Goal: Task Accomplishment & Management: Use online tool/utility

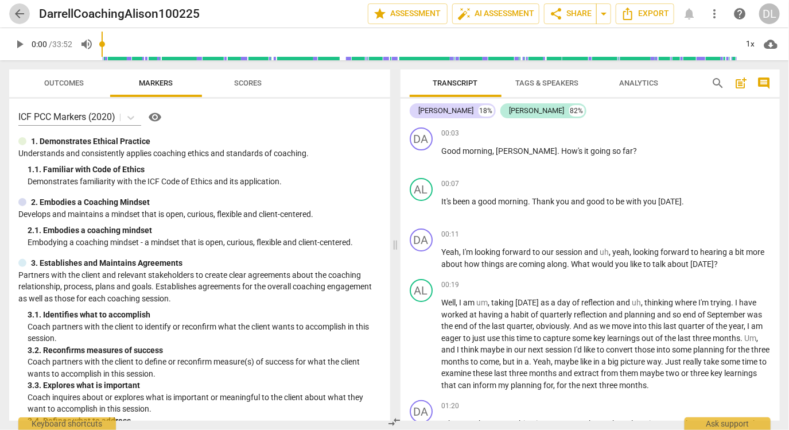
click at [17, 15] on span "arrow_back" at bounding box center [20, 14] width 14 height 14
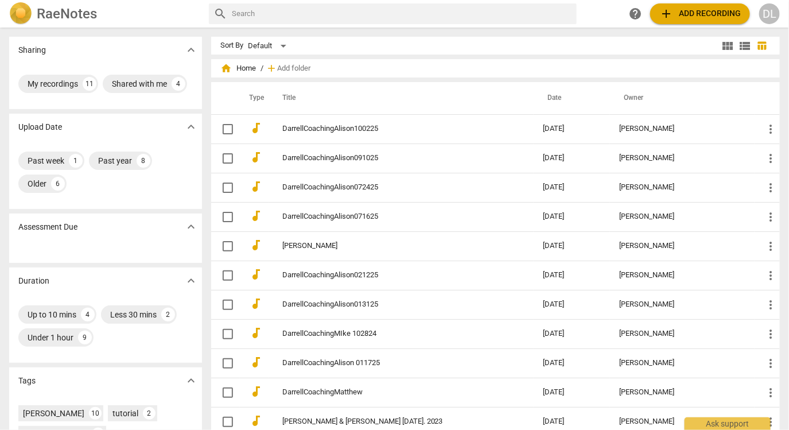
click at [688, 13] on span "add Add recording" at bounding box center [699, 14] width 81 height 14
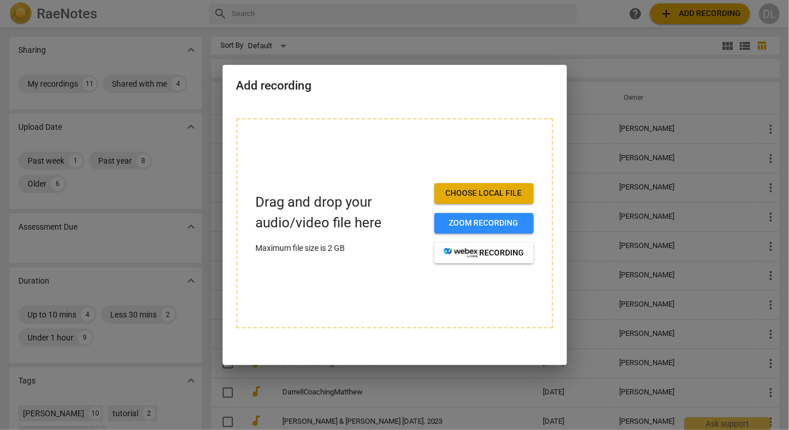
click at [461, 194] on span "Choose local file" at bounding box center [483, 193] width 81 height 11
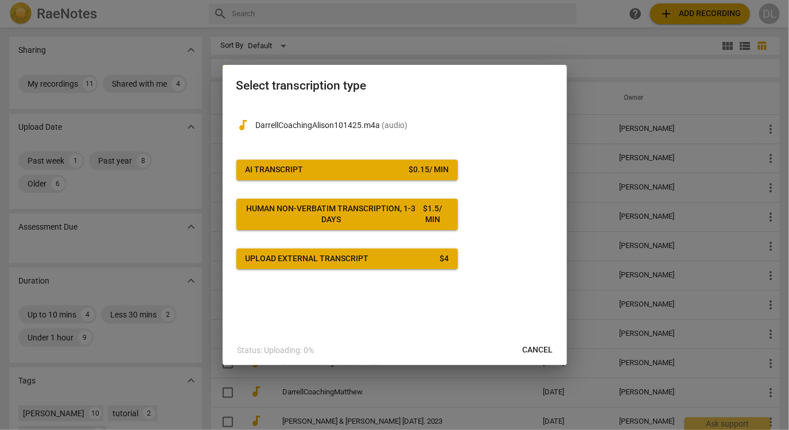
click at [404, 167] on span "AI Transcript $ 0.15 / min" at bounding box center [346, 169] width 203 height 11
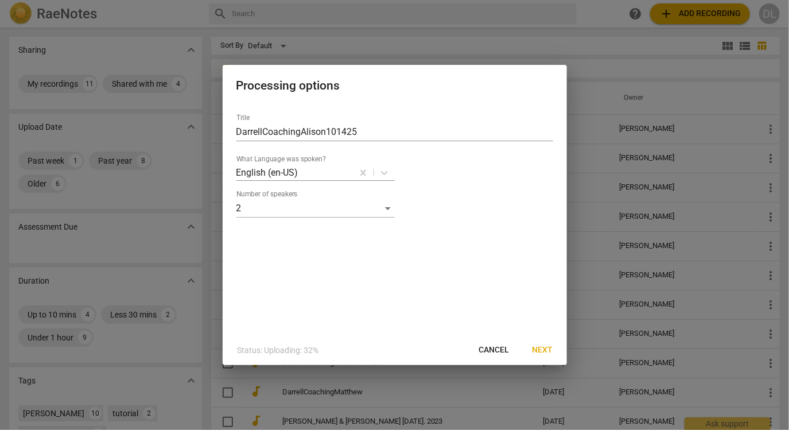
click at [545, 348] on span "Next" at bounding box center [542, 349] width 21 height 11
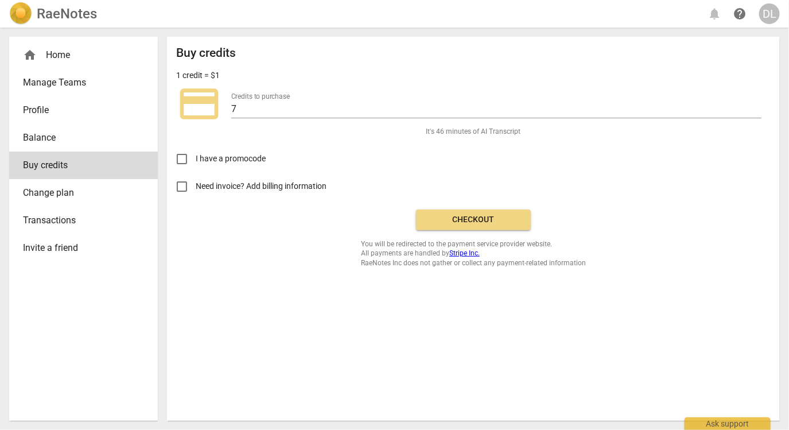
click at [46, 145] on link "Balance" at bounding box center [83, 138] width 149 height 28
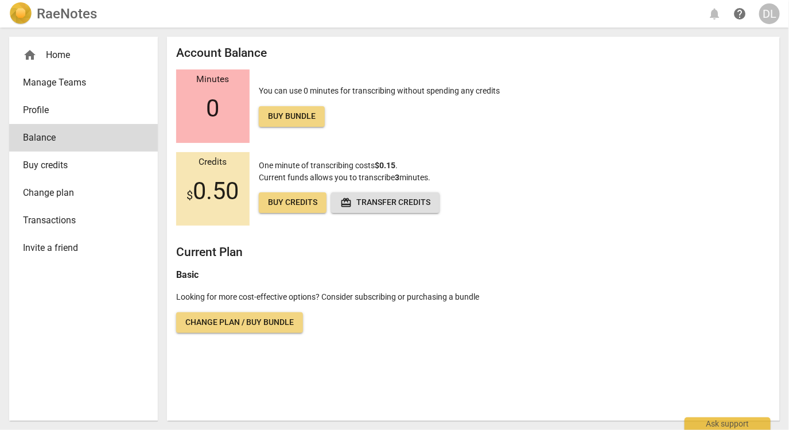
click at [63, 221] on span "Transactions" at bounding box center [79, 220] width 112 height 14
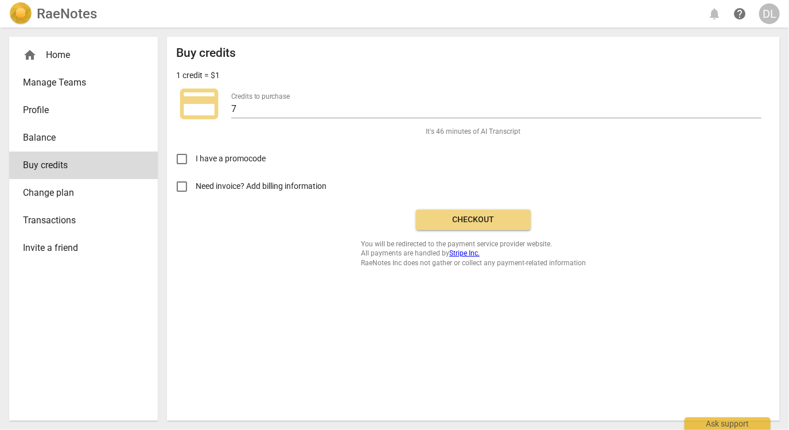
click at [493, 215] on span "Checkout" at bounding box center [473, 219] width 96 height 11
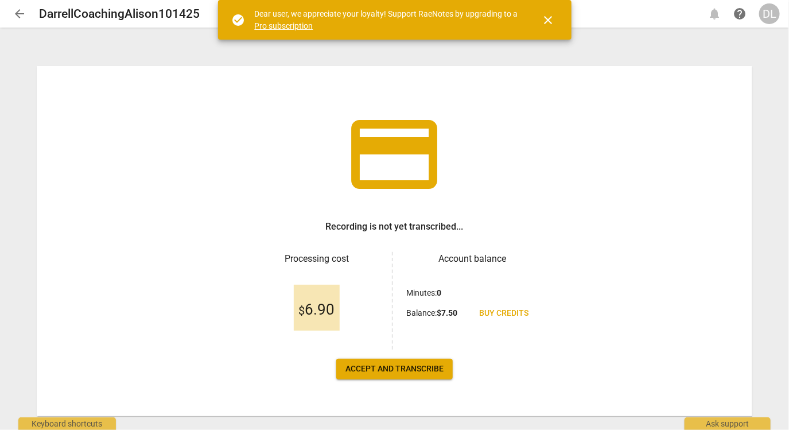
click at [425, 371] on span "Accept and transcribe" at bounding box center [394, 368] width 98 height 11
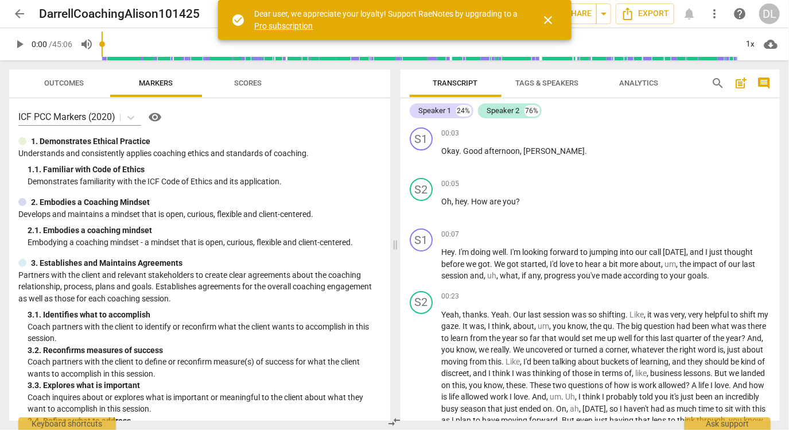
click at [552, 21] on span "close" at bounding box center [548, 20] width 14 height 14
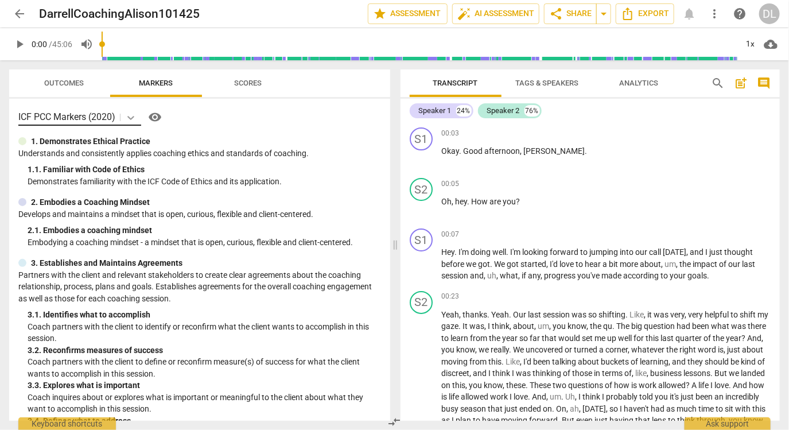
click at [131, 119] on icon at bounding box center [130, 118] width 7 height 4
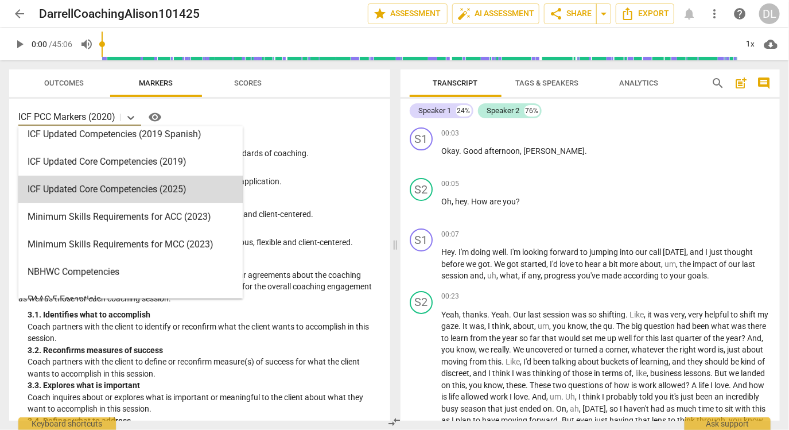
scroll to position [206, 0]
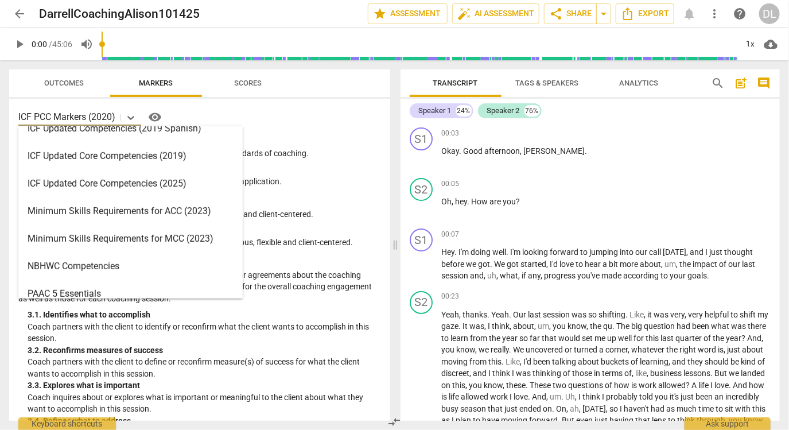
click at [119, 235] on div "Minimum Skills Requirements for MCC (2023)" at bounding box center [130, 239] width 224 height 28
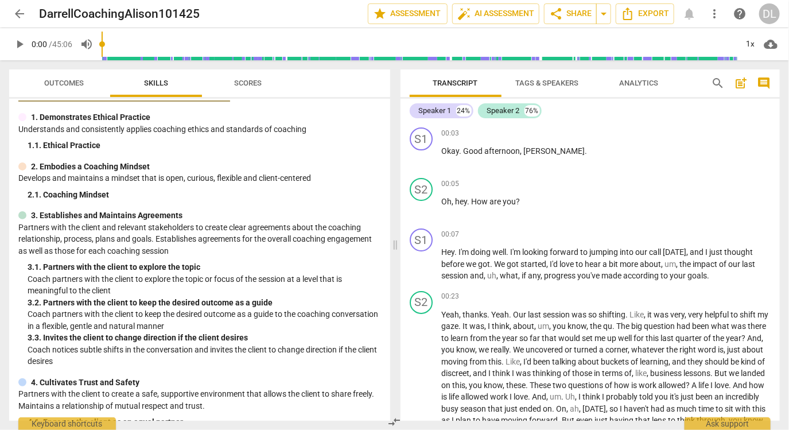
scroll to position [0, 0]
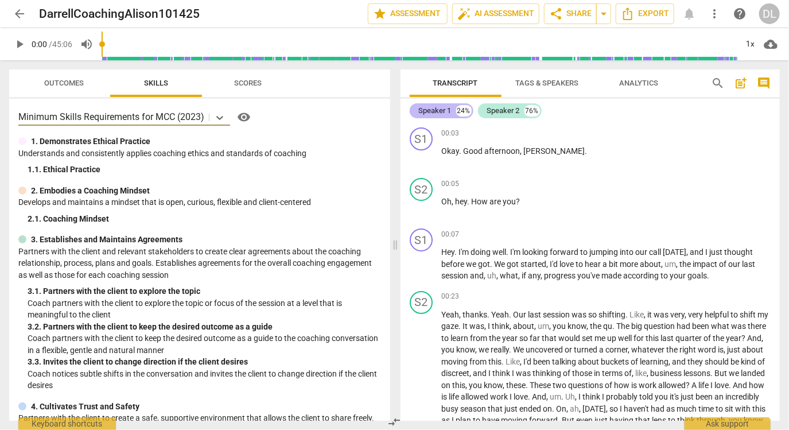
click at [447, 111] on div "Speaker 1" at bounding box center [435, 110] width 33 height 11
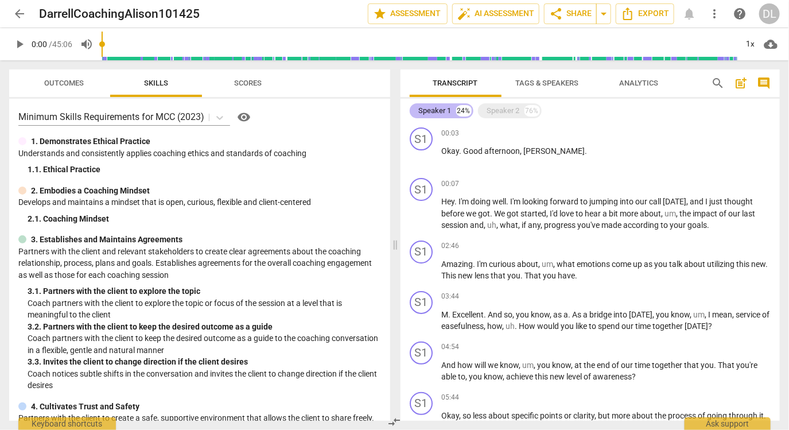
click at [458, 108] on div "24%" at bounding box center [463, 110] width 15 height 11
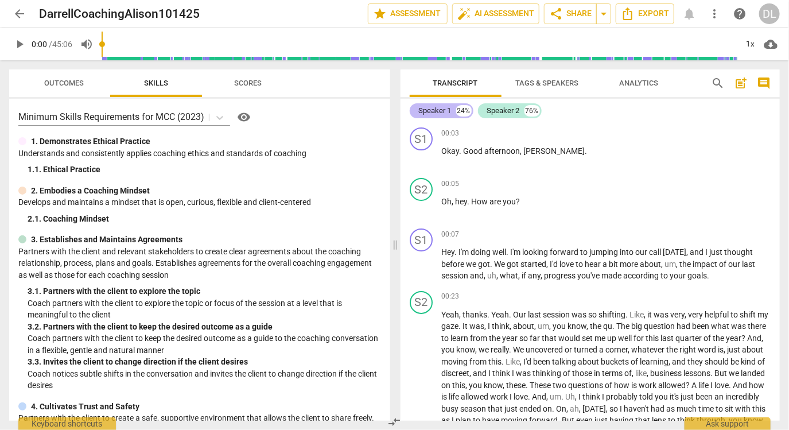
click at [440, 111] on div "Speaker 1" at bounding box center [435, 110] width 33 height 11
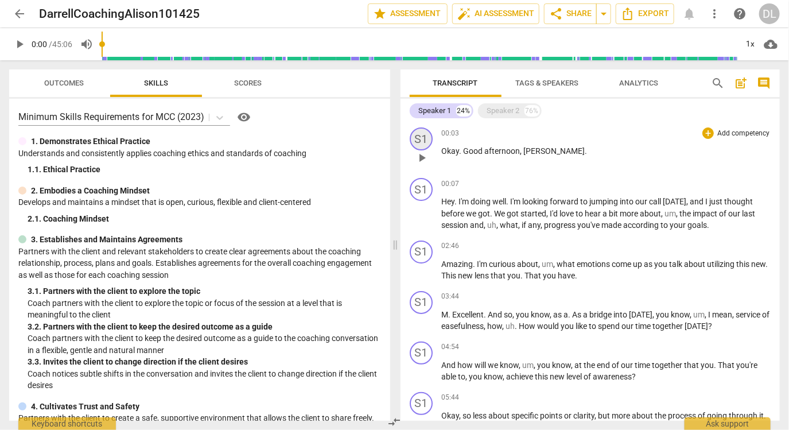
click at [421, 142] on div "S1" at bounding box center [420, 138] width 23 height 23
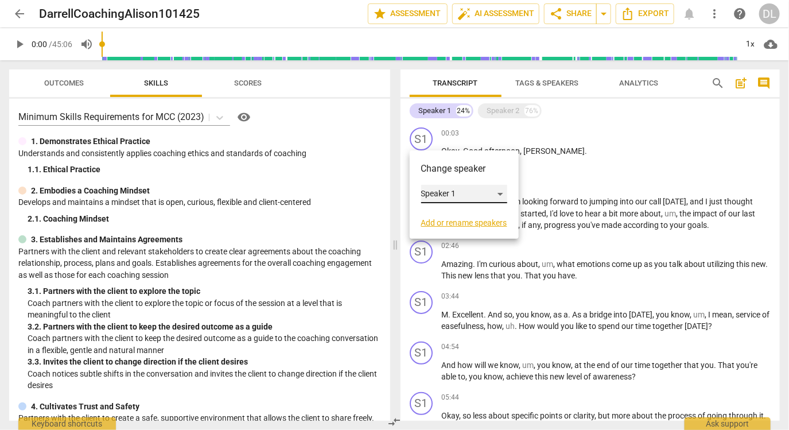
click at [445, 190] on div "Speaker 1" at bounding box center [464, 194] width 86 height 18
click at [454, 166] on div at bounding box center [394, 215] width 789 height 430
click at [458, 223] on link "Add or rename speakers" at bounding box center [464, 222] width 86 height 9
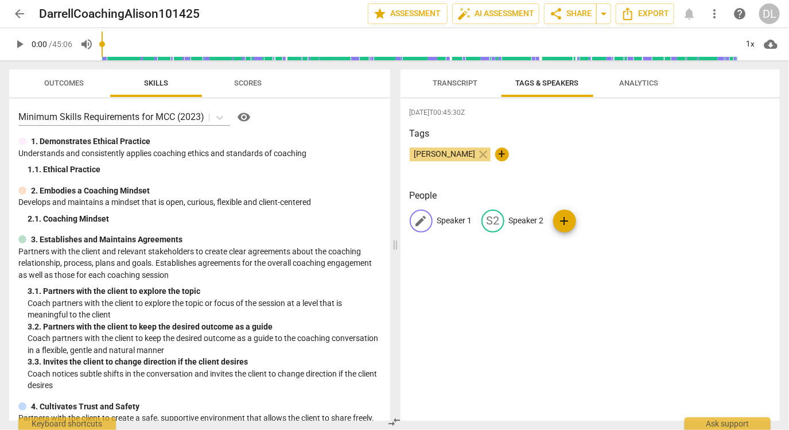
click at [416, 220] on span "edit" at bounding box center [421, 221] width 14 height 14
type input "[PERSON_NAME]"
click at [592, 217] on p "Speaker 2" at bounding box center [600, 220] width 35 height 12
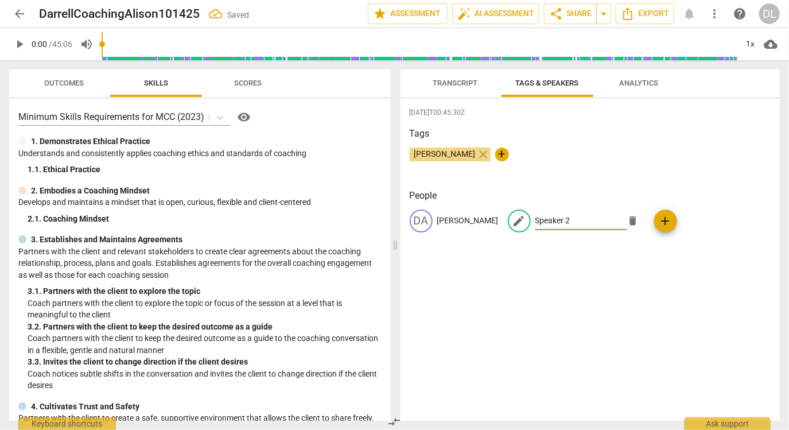
type input "j"
type input "[PERSON_NAME]"
click at [570, 152] on div "[PERSON_NAME] close +" at bounding box center [589, 158] width 361 height 23
click at [476, 90] on span "Transcript" at bounding box center [455, 83] width 72 height 15
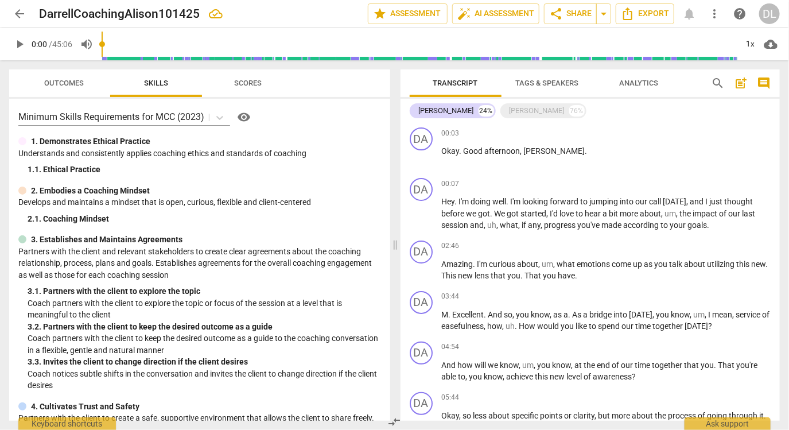
click at [559, 85] on span "Tags & Speakers" at bounding box center [547, 83] width 63 height 9
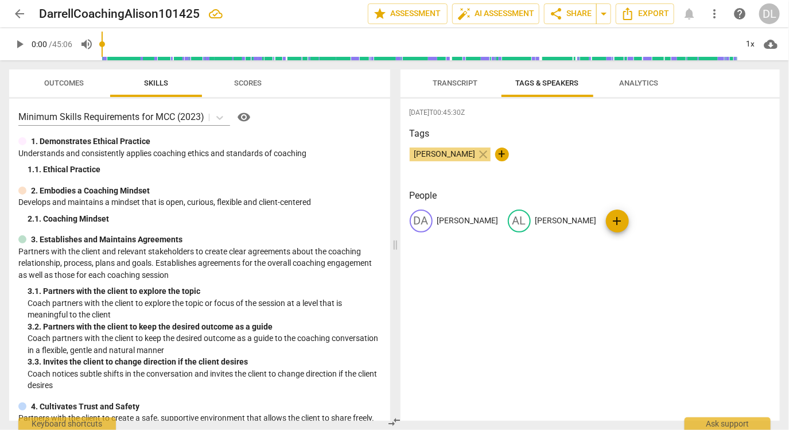
click at [455, 82] on span "Transcript" at bounding box center [455, 83] width 45 height 9
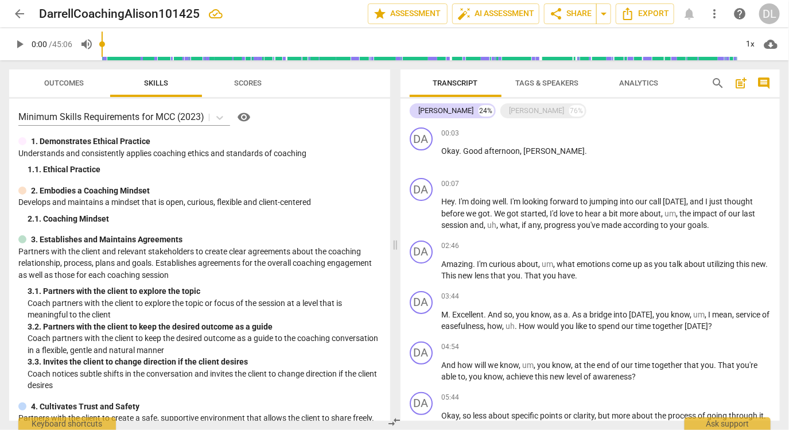
click at [534, 84] on span "Tags & Speakers" at bounding box center [547, 83] width 63 height 9
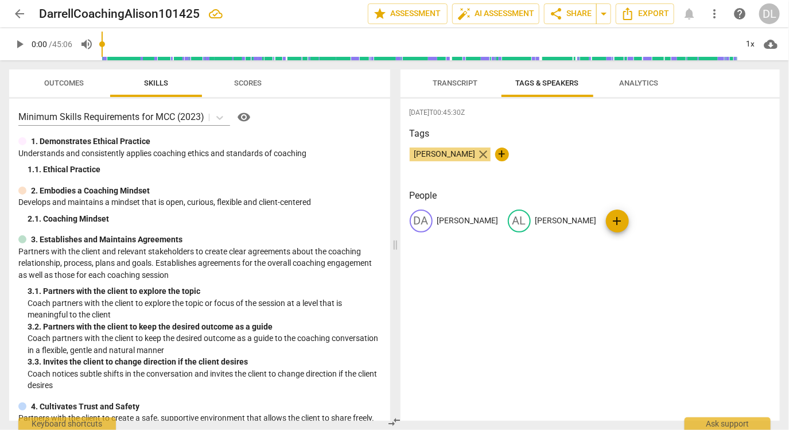
click at [477, 153] on span "close" at bounding box center [484, 154] width 14 height 14
click at [462, 87] on span "Transcript" at bounding box center [455, 83] width 72 height 15
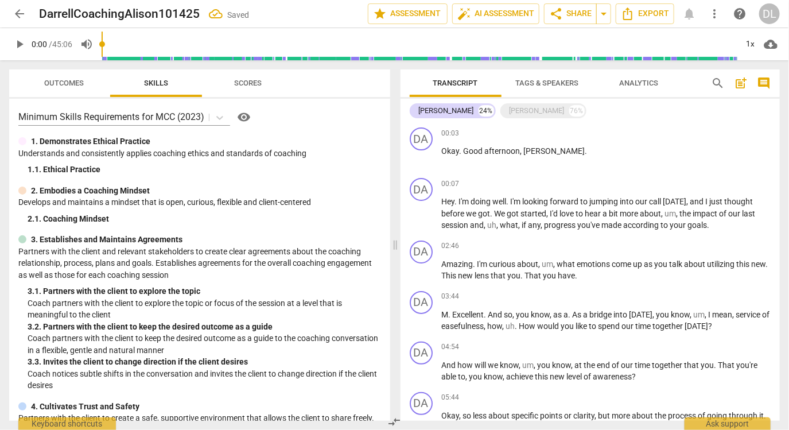
click at [528, 85] on span "Tags & Speakers" at bounding box center [547, 83] width 63 height 9
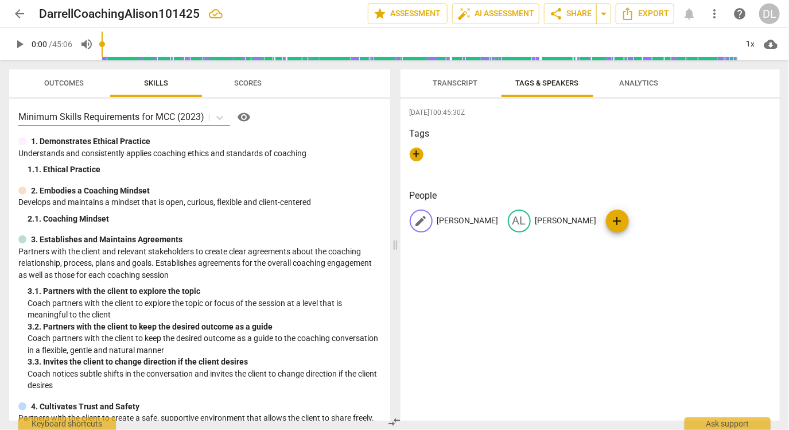
click at [448, 219] on p "[PERSON_NAME]" at bounding box center [467, 220] width 61 height 12
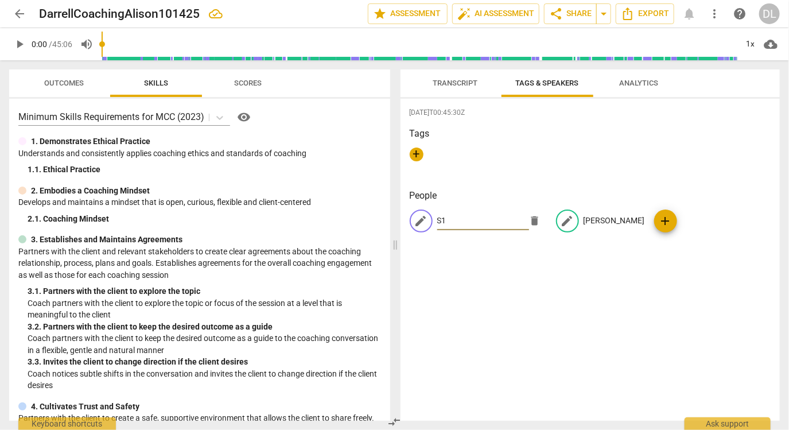
type input "S1"
click at [583, 218] on p "[PERSON_NAME]" at bounding box center [613, 220] width 61 height 12
click at [498, 222] on p "[PERSON_NAME]" at bounding box center [513, 220] width 61 height 12
type input "S2"
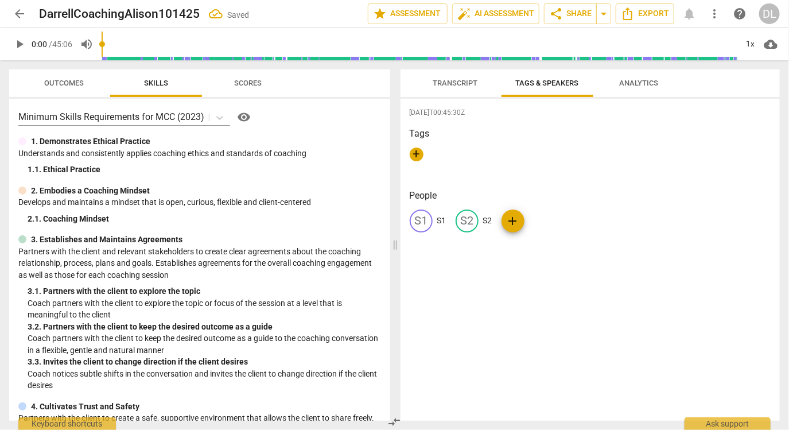
click at [495, 172] on div "Tags +" at bounding box center [589, 153] width 361 height 53
click at [458, 83] on span "Transcript" at bounding box center [455, 83] width 45 height 9
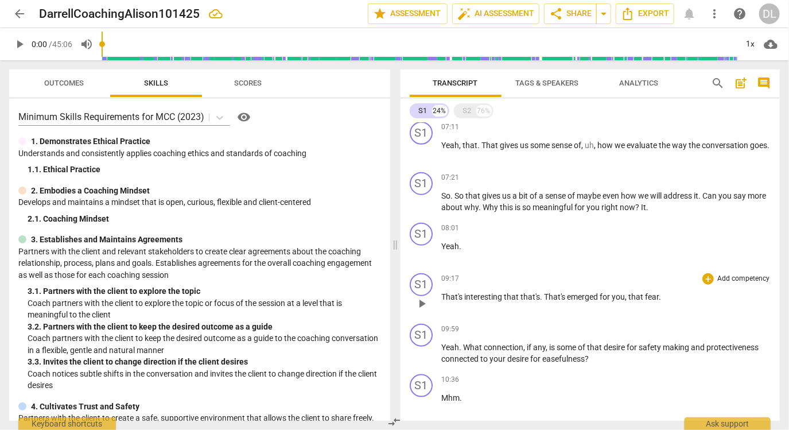
scroll to position [427, 0]
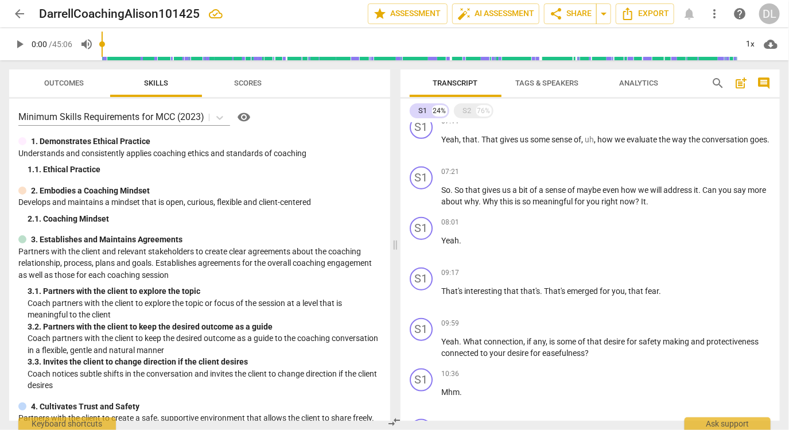
click at [15, 12] on span "arrow_back" at bounding box center [20, 14] width 14 height 14
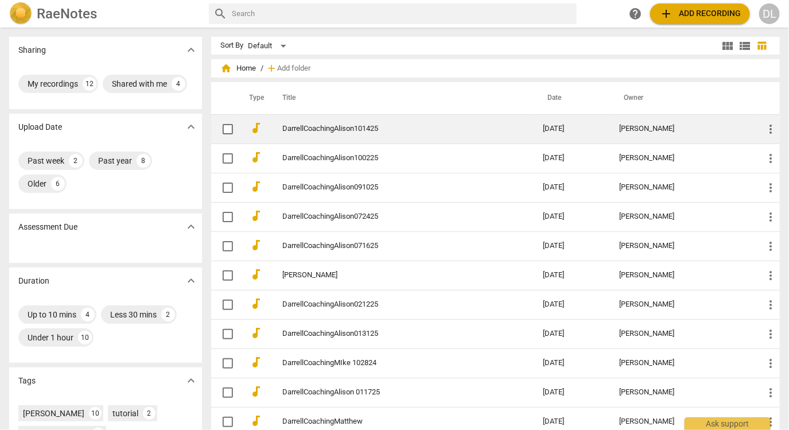
click at [341, 130] on link "DarrellCoachingAlison101425" at bounding box center [391, 128] width 219 height 9
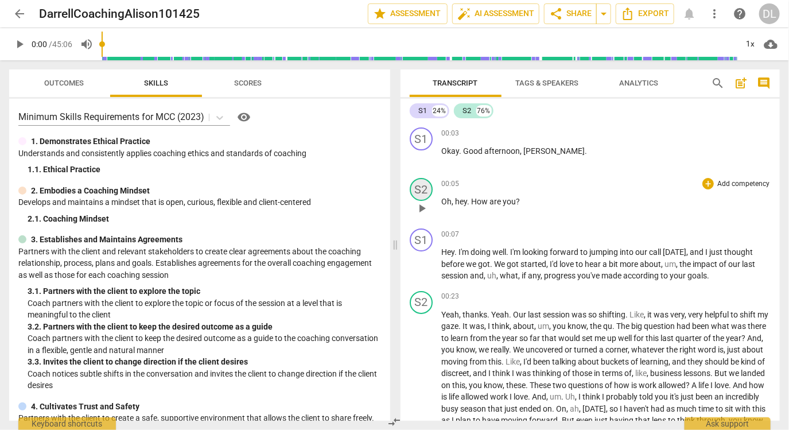
click at [418, 191] on div "S2" at bounding box center [420, 189] width 23 height 23
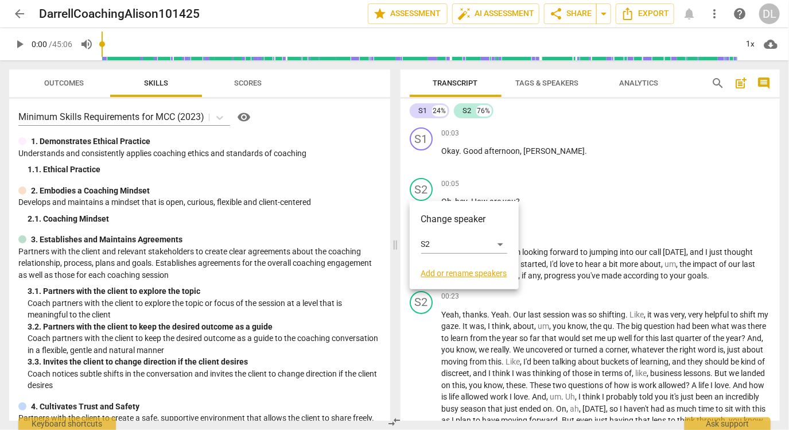
click at [477, 273] on link "Add or rename speakers" at bounding box center [464, 272] width 86 height 9
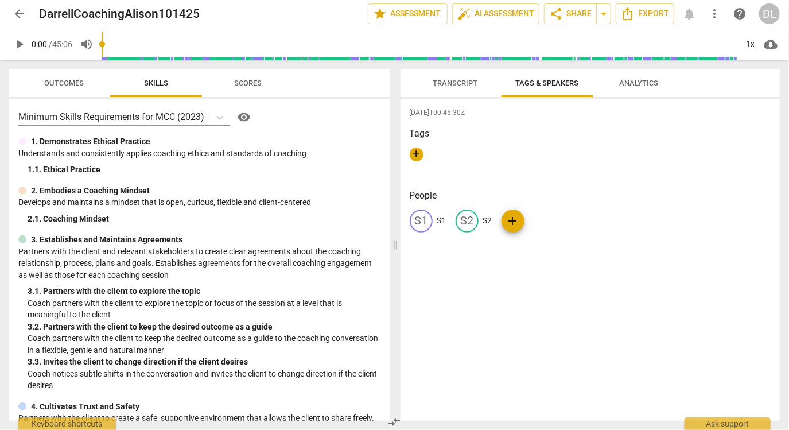
click at [426, 220] on div "S1" at bounding box center [420, 220] width 23 height 23
type input "[PERSON_NAME]"
click at [567, 224] on span "edit" at bounding box center [567, 221] width 14 height 14
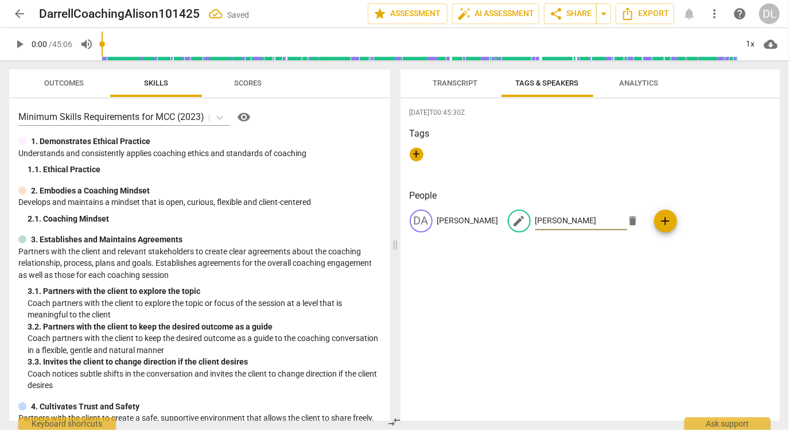
type input "[PERSON_NAME]"
click at [588, 162] on div "+" at bounding box center [589, 158] width 361 height 23
click at [612, 92] on button "Analytics" at bounding box center [639, 83] width 92 height 28
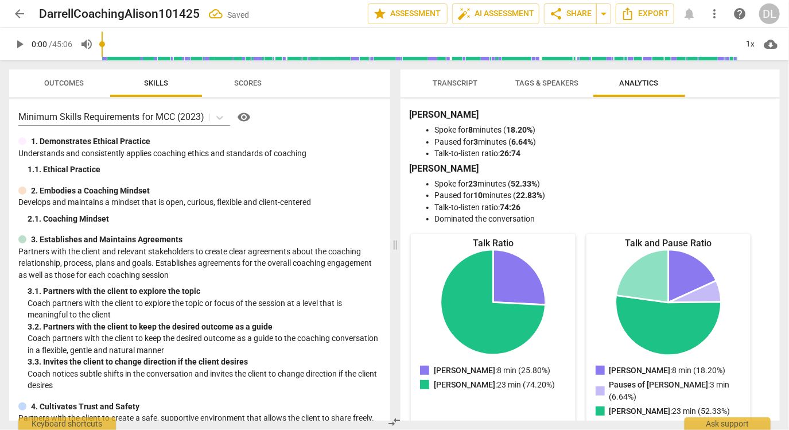
click at [553, 91] on button "Tags & Speakers" at bounding box center [547, 83] width 92 height 28
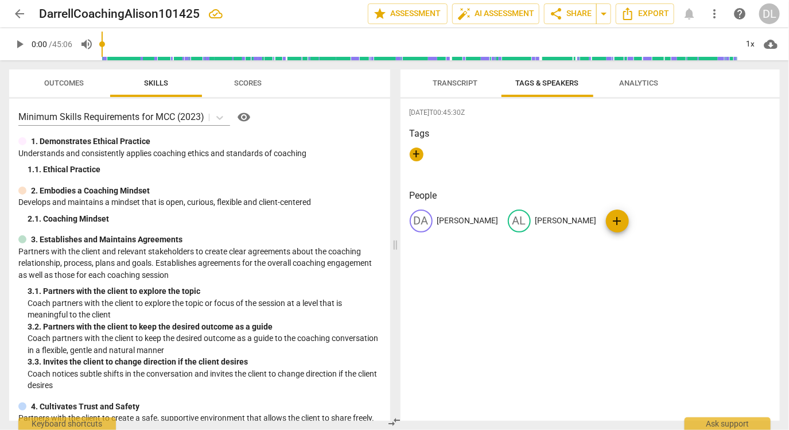
click at [459, 85] on span "Transcript" at bounding box center [455, 83] width 45 height 9
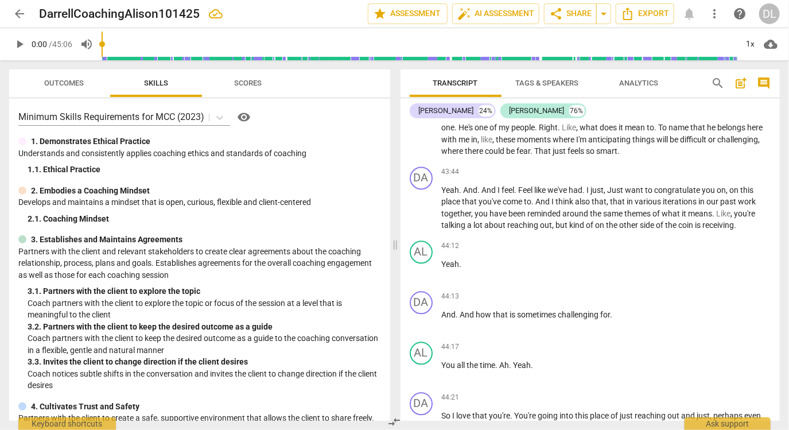
scroll to position [8212, 0]
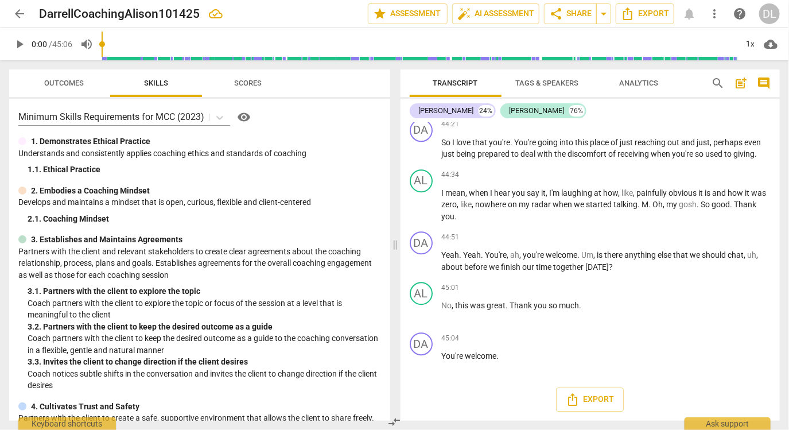
click at [18, 13] on span "arrow_back" at bounding box center [20, 14] width 14 height 14
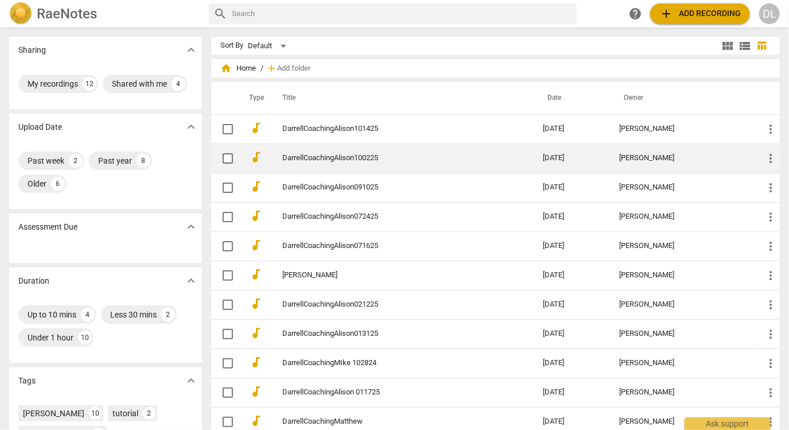
click at [360, 156] on link "DarrellCoachingAlison100225" at bounding box center [391, 158] width 219 height 9
